Goal: Find specific page/section: Find specific page/section

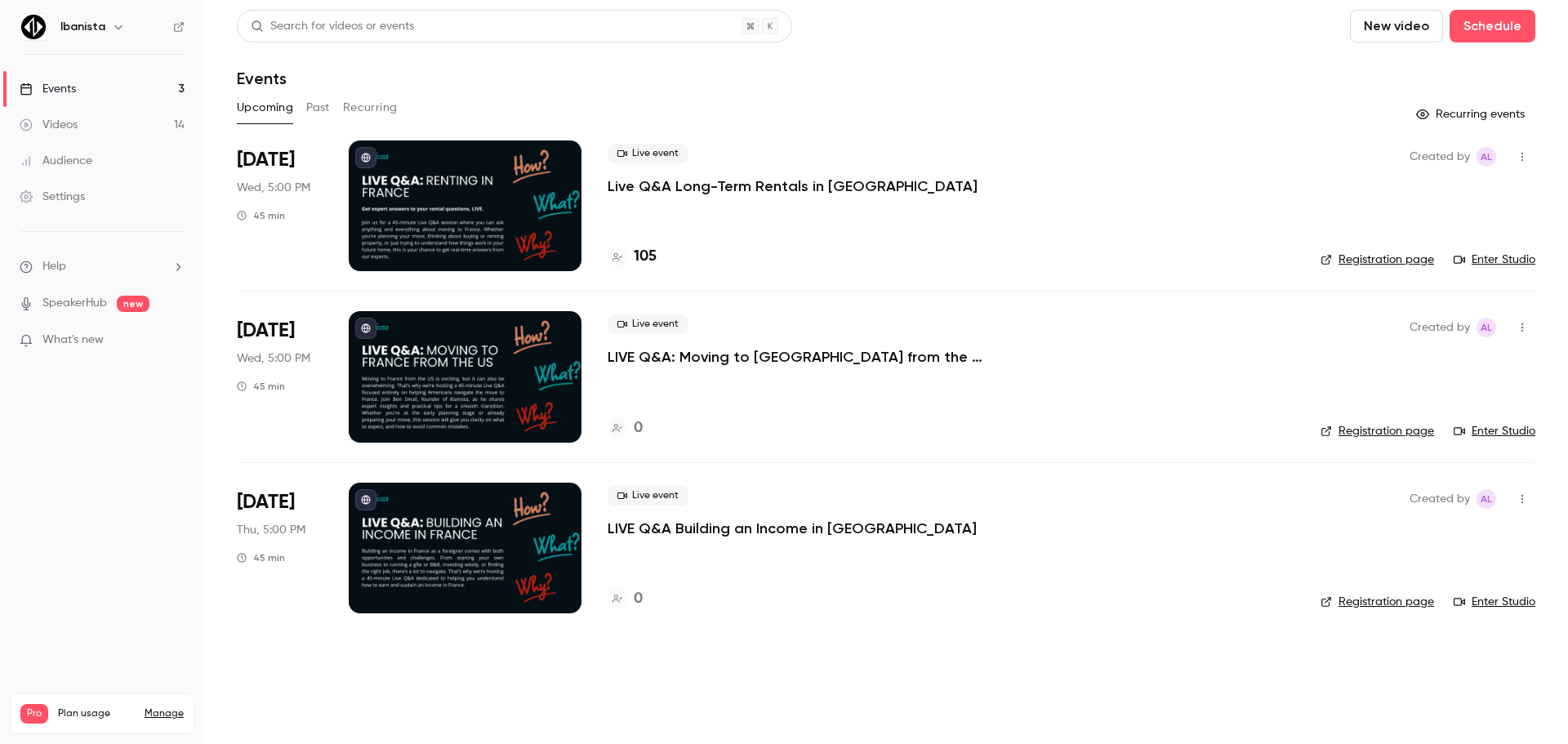
click at [738, 184] on p "Live Q&A Long-Term Rentals in [GEOGRAPHIC_DATA]" at bounding box center [792, 186] width 370 height 20
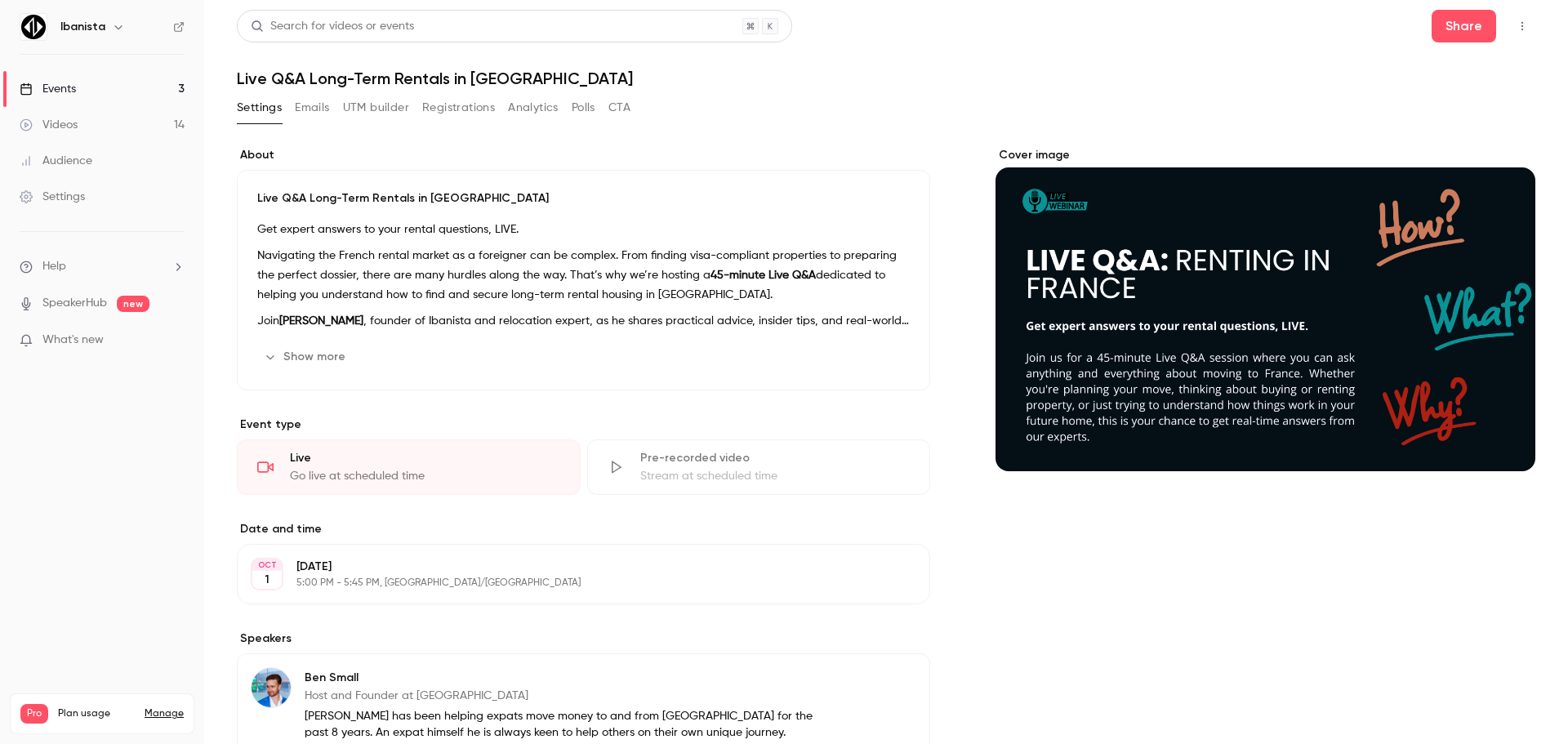
click at [308, 112] on button "Emails" at bounding box center [312, 107] width 34 height 26
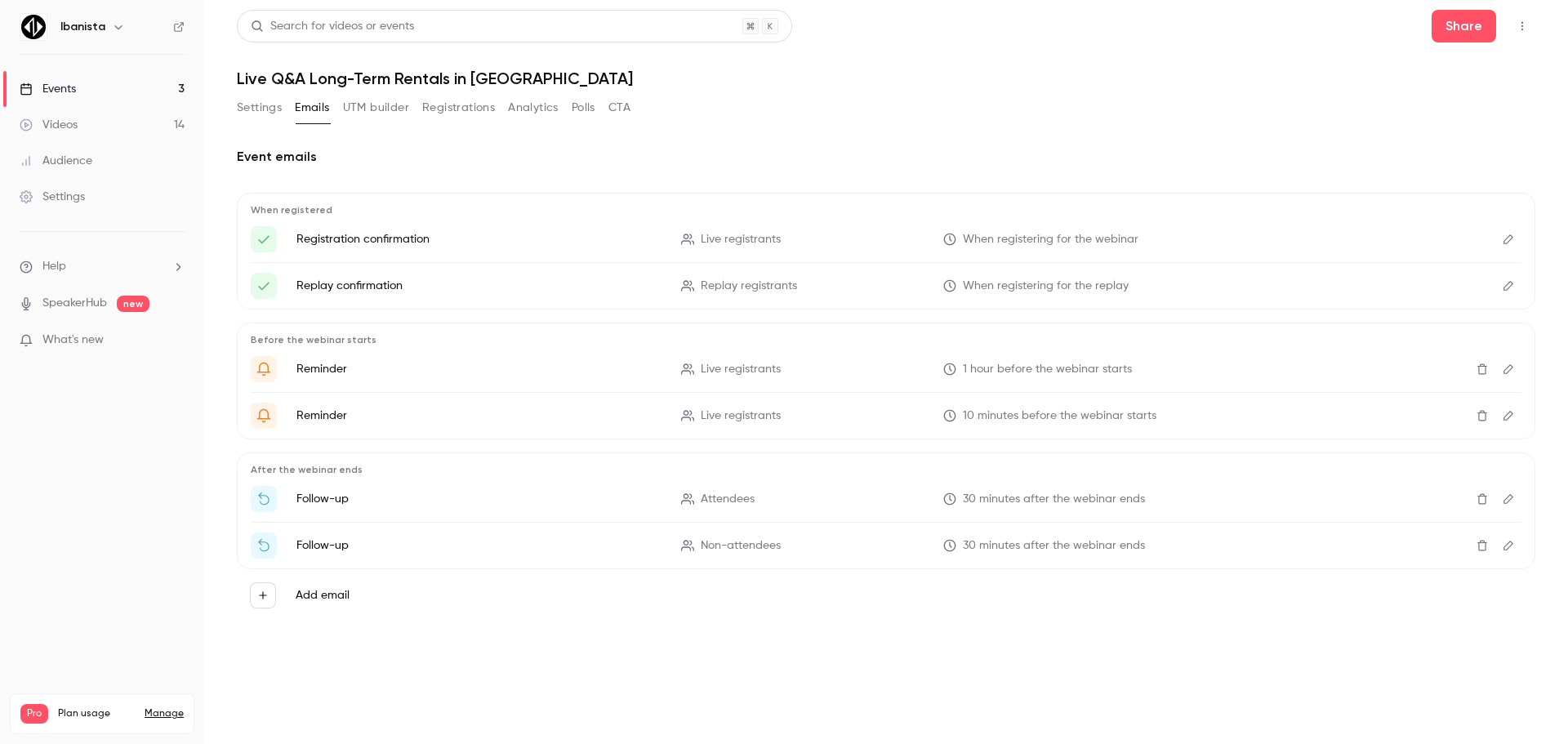
click at [380, 112] on button "UTM builder" at bounding box center [376, 107] width 67 height 26
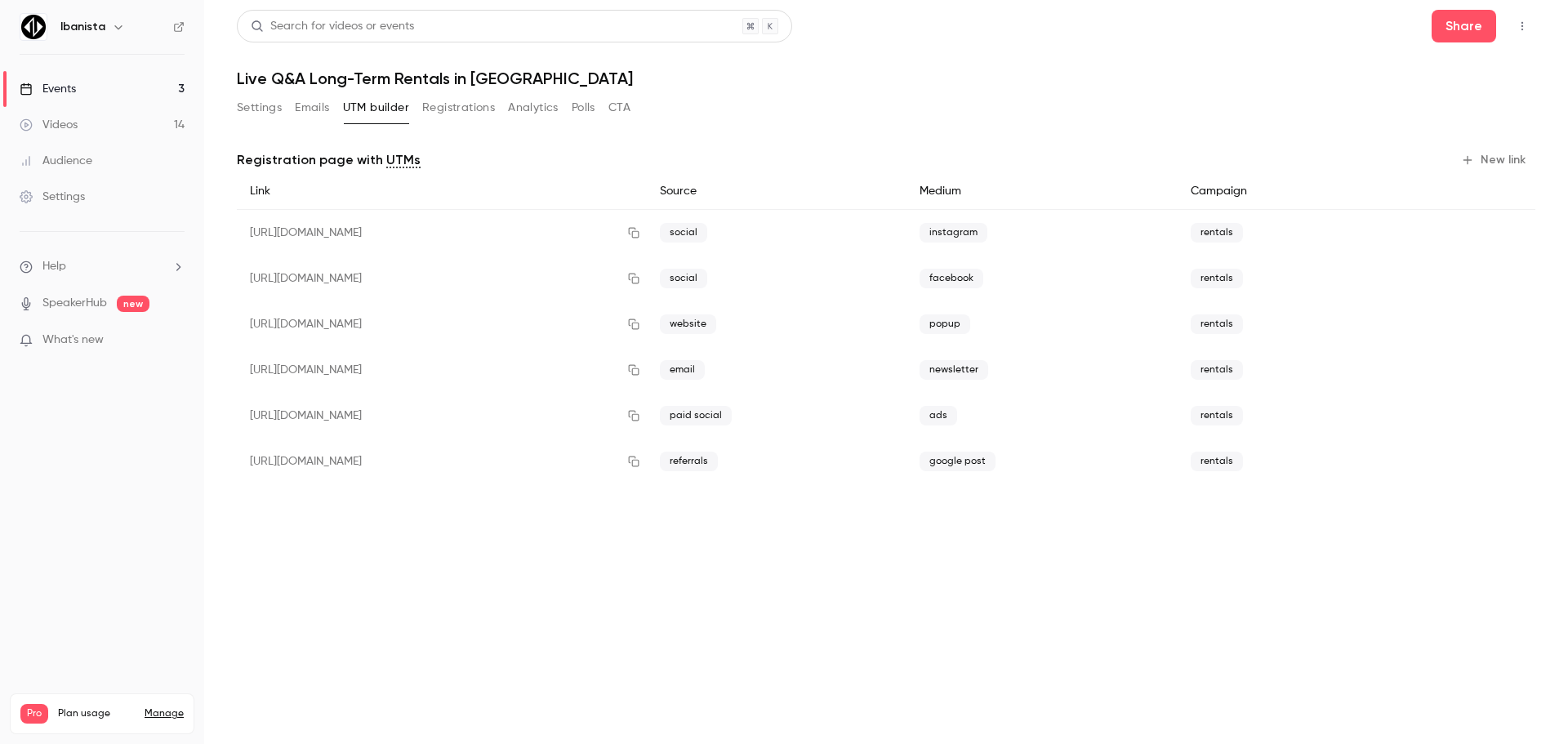
click at [461, 108] on button "Registrations" at bounding box center [458, 107] width 72 height 26
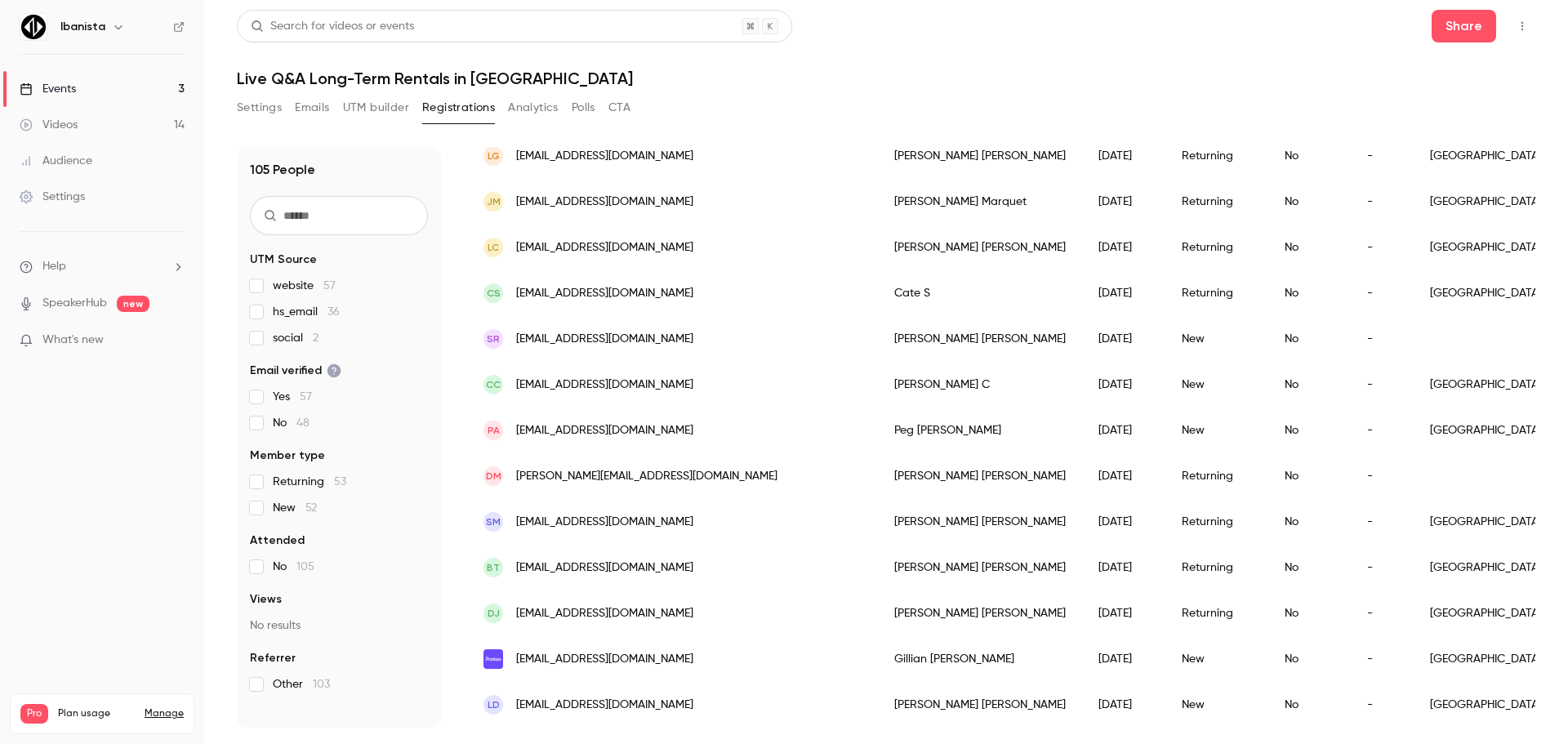
scroll to position [1874, 0]
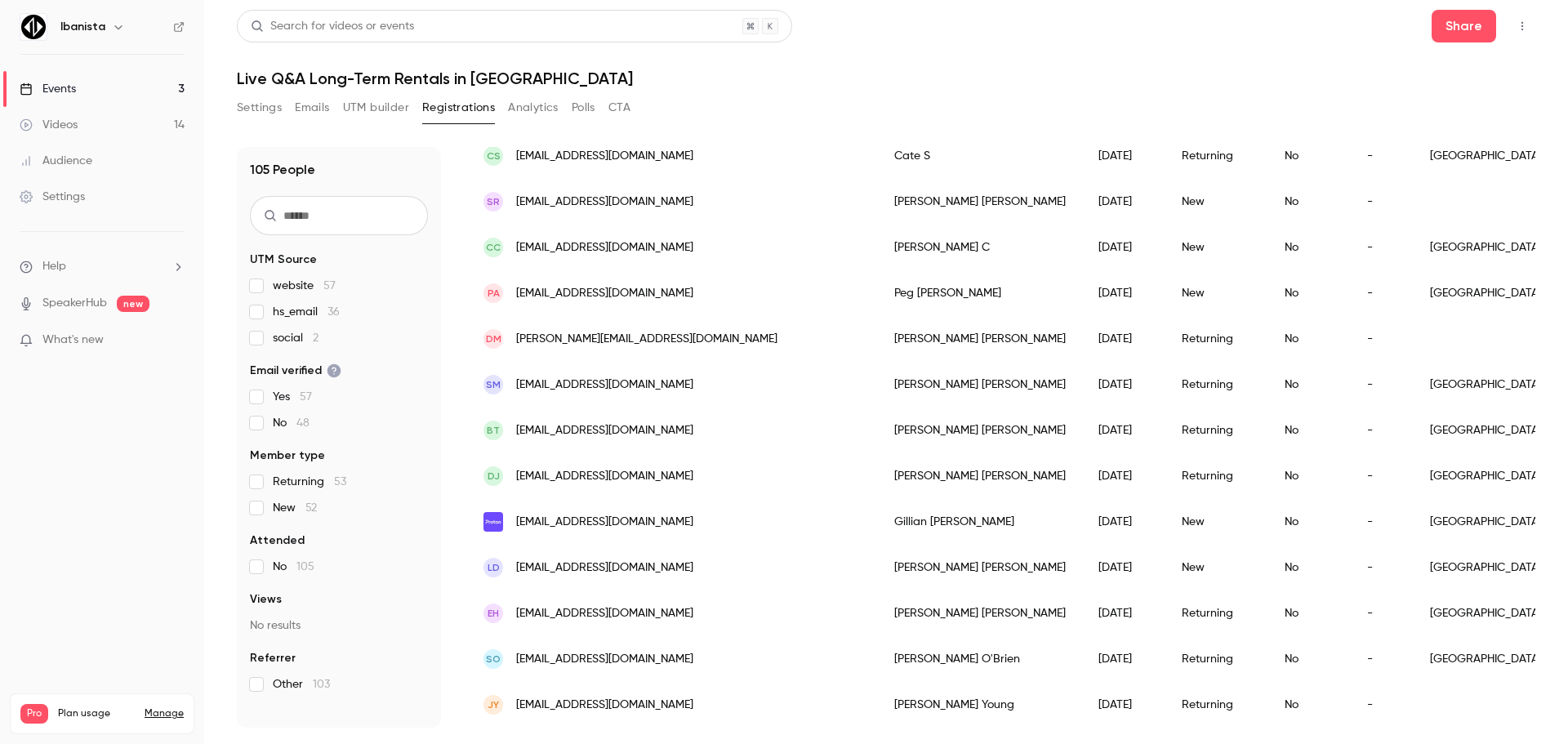
click at [86, 165] on div "Audience" at bounding box center [56, 161] width 72 height 17
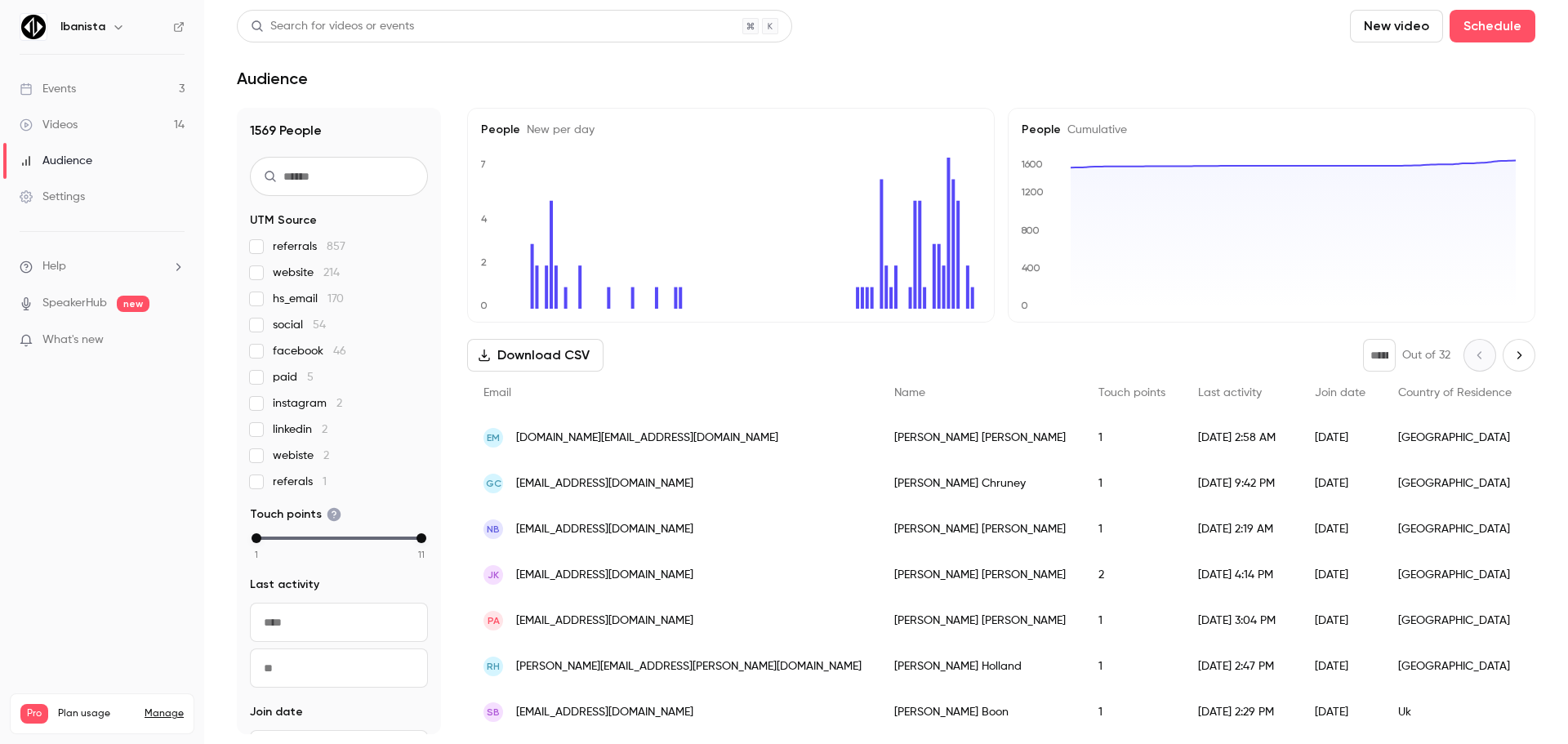
click at [100, 125] on link "Videos 14" at bounding box center [102, 125] width 205 height 36
